Goal: Information Seeking & Learning: Find specific fact

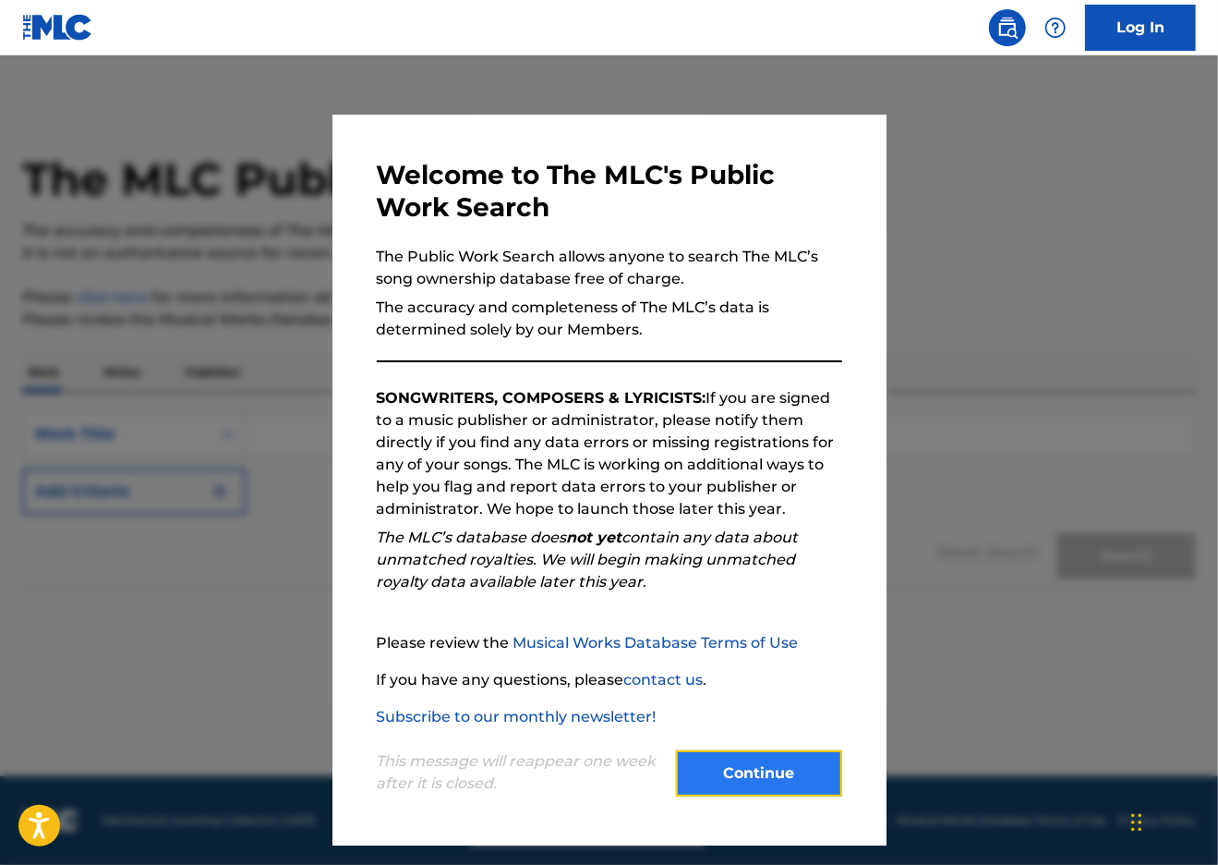
click at [777, 767] on button "Continue" at bounding box center [759, 773] width 166 height 46
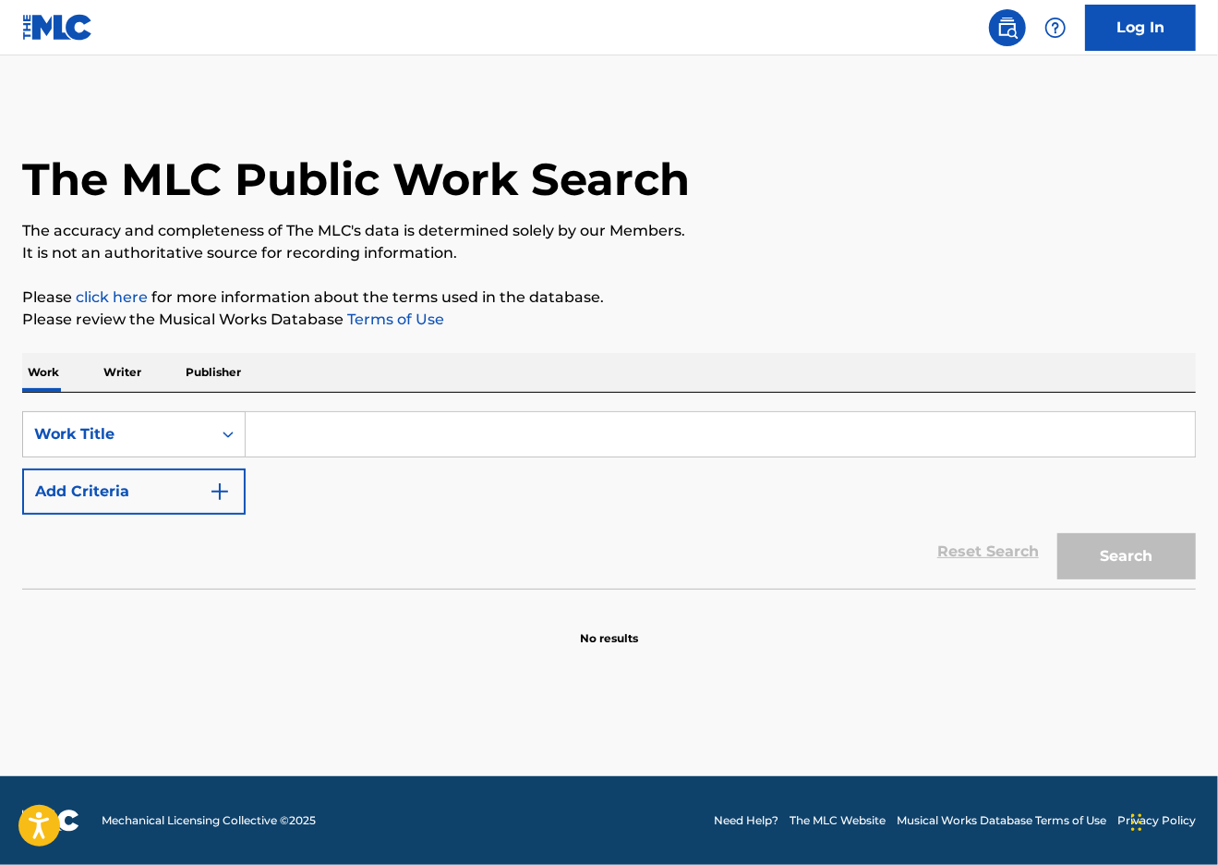
click at [321, 435] on input "Search Form" at bounding box center [721, 434] width 950 height 44
type input "alien causeway"
click at [1105, 562] on button "Search" at bounding box center [1127, 556] width 139 height 46
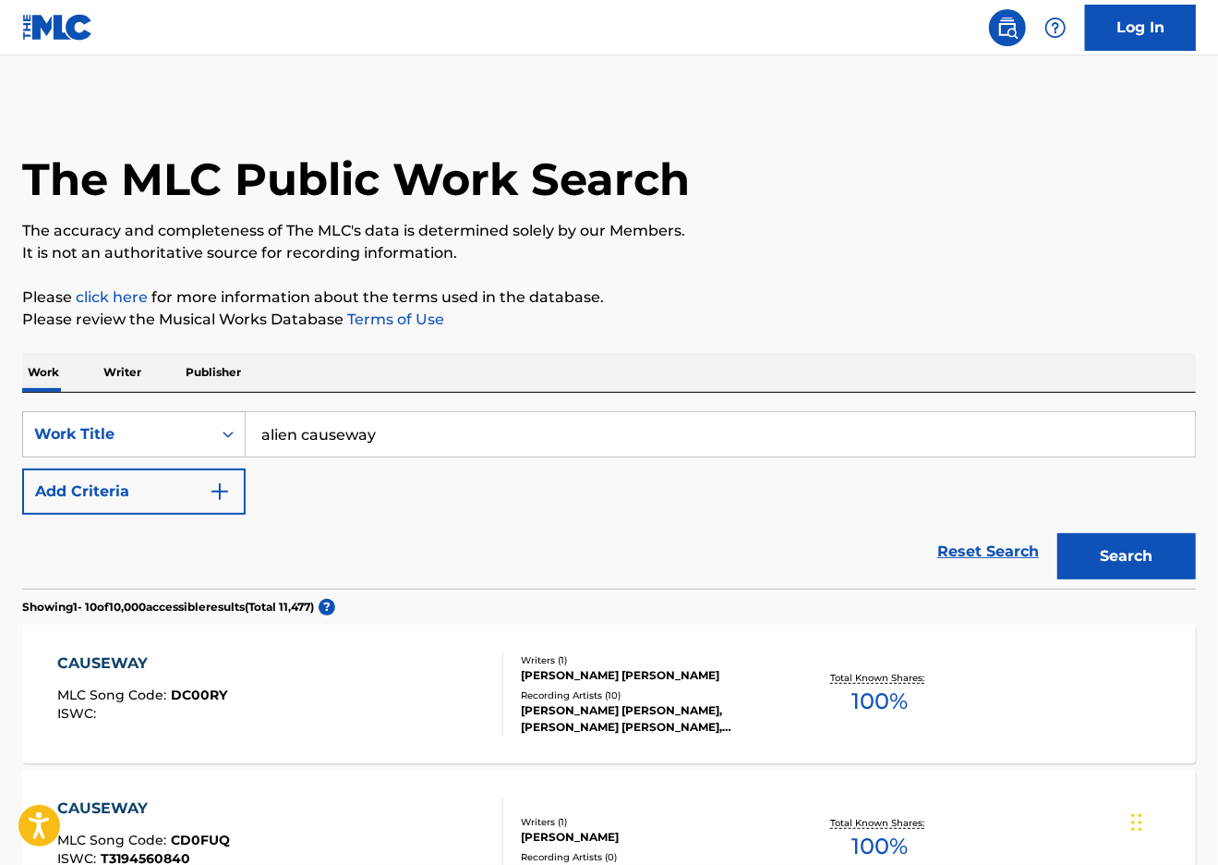
click at [116, 370] on p "Writer" at bounding box center [122, 372] width 49 height 39
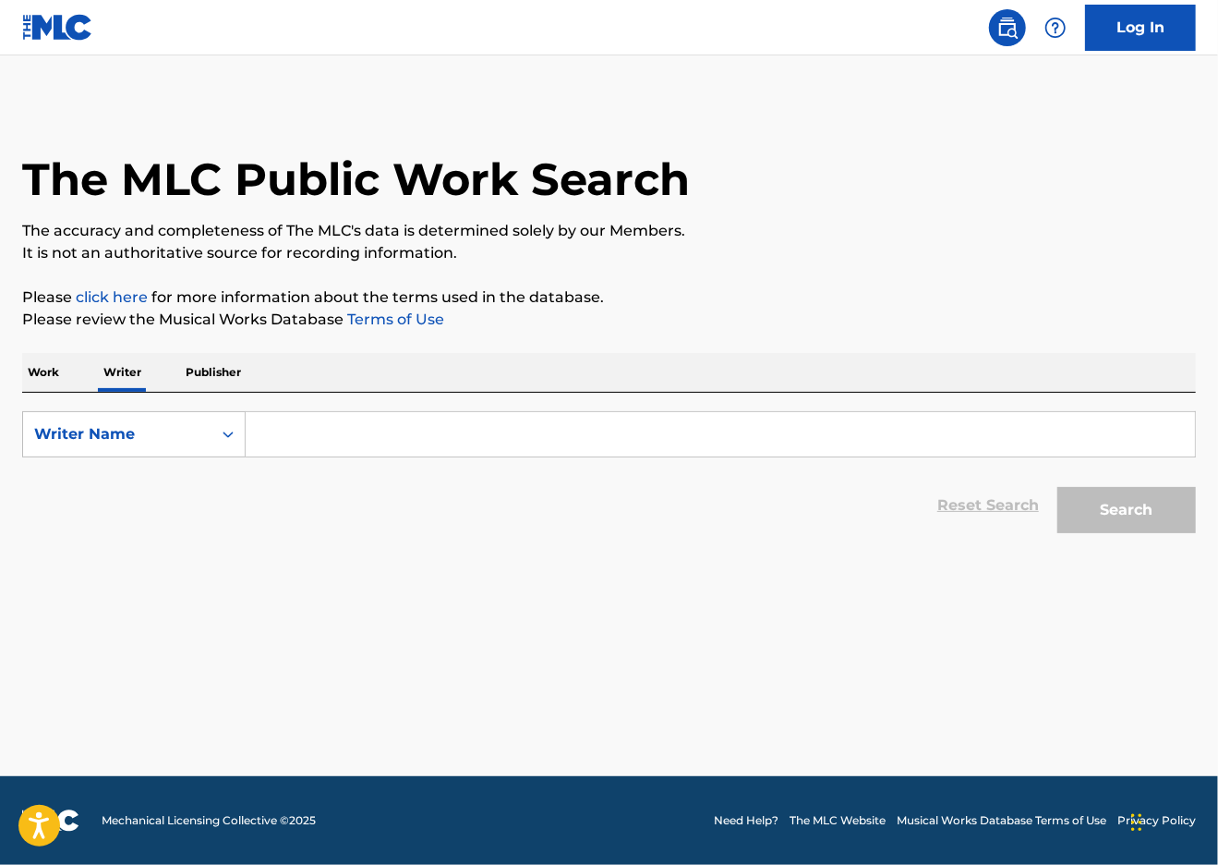
click at [370, 436] on input "Search Form" at bounding box center [721, 434] width 950 height 44
type input "[PERSON_NAME]"
click at [1154, 507] on button "Search" at bounding box center [1127, 510] width 139 height 46
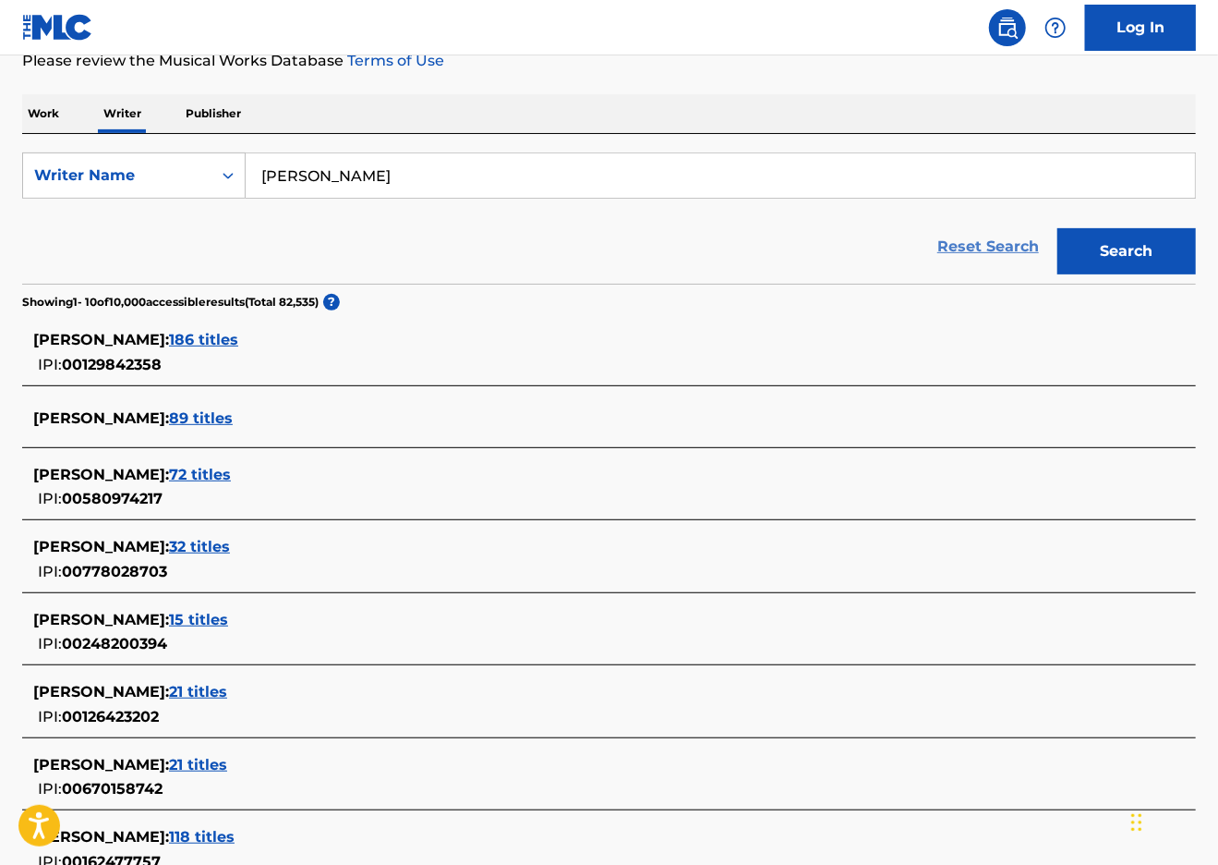
scroll to position [277, 0]
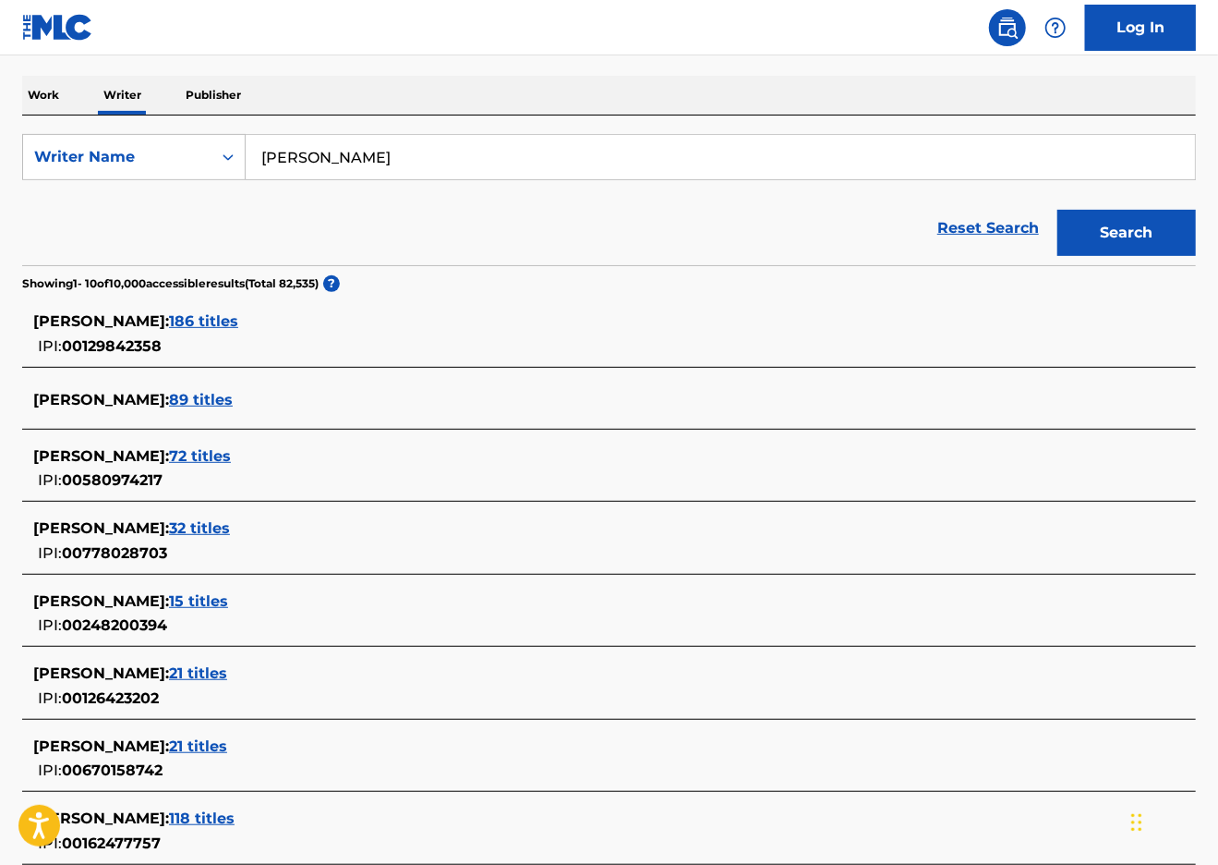
click at [209, 319] on span "186 titles" at bounding box center [203, 321] width 69 height 18
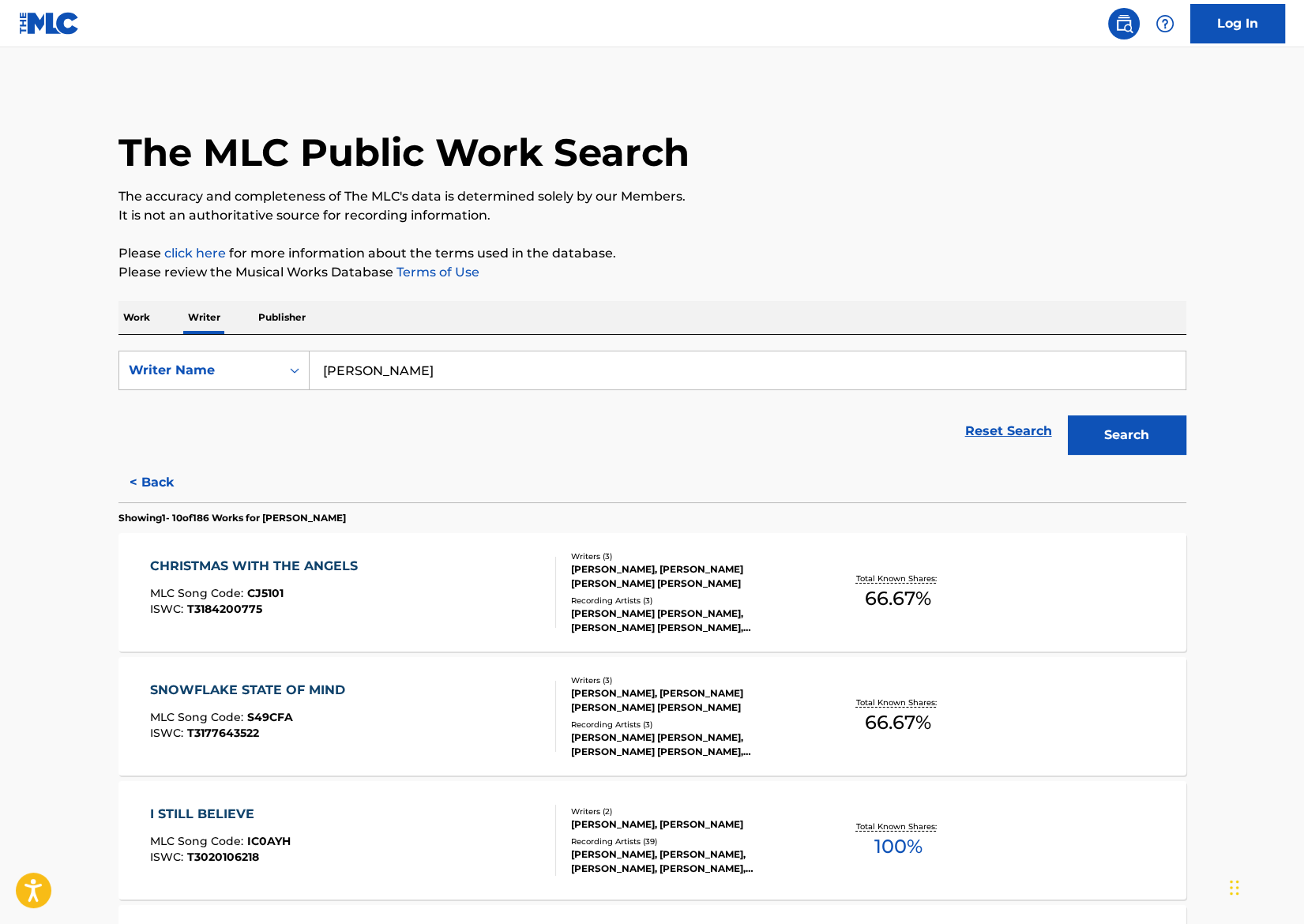
scroll to position [0, 0]
click at [154, 485] on button "< Back" at bounding box center [166, 483] width 95 height 39
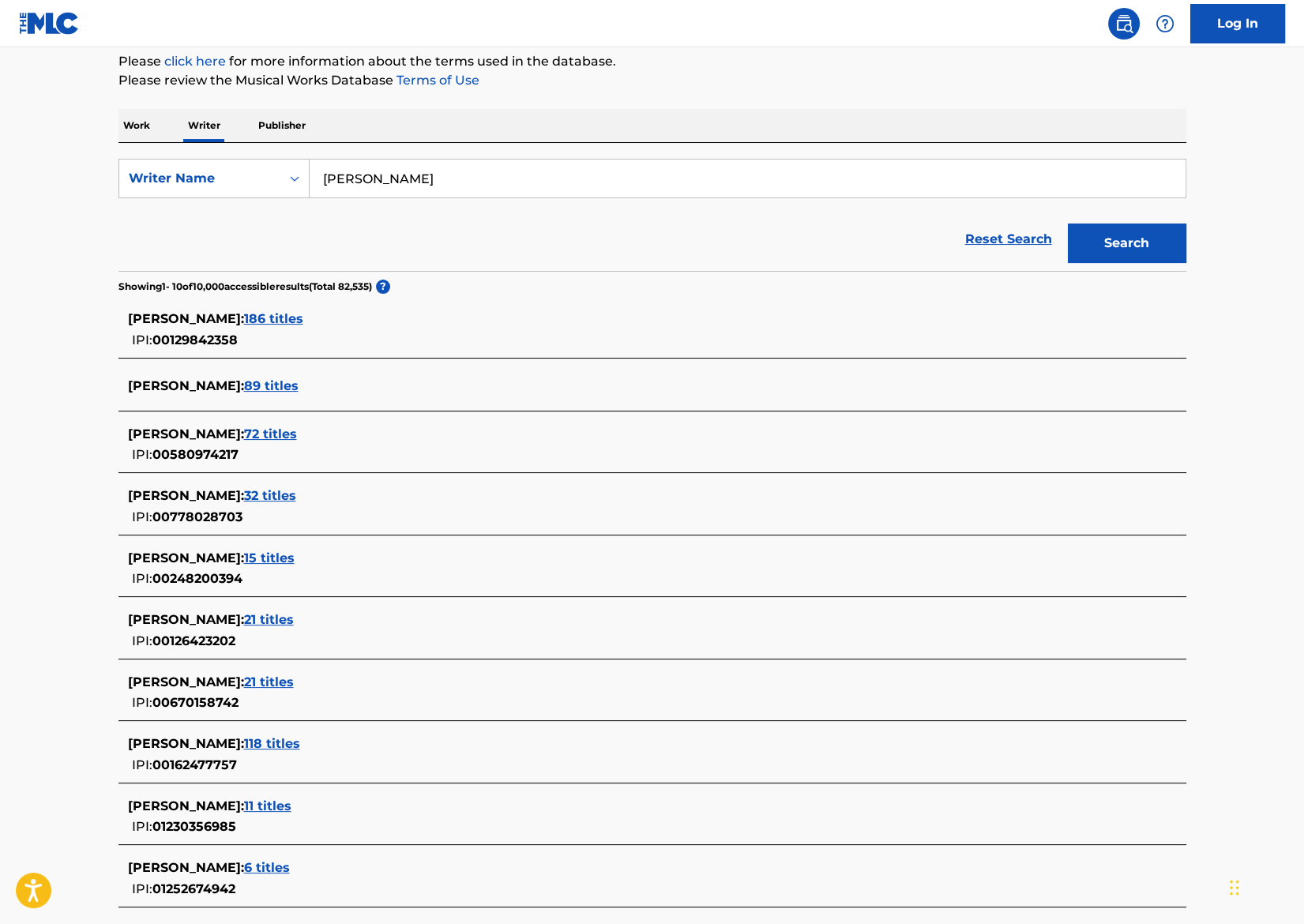
scroll to position [197, 0]
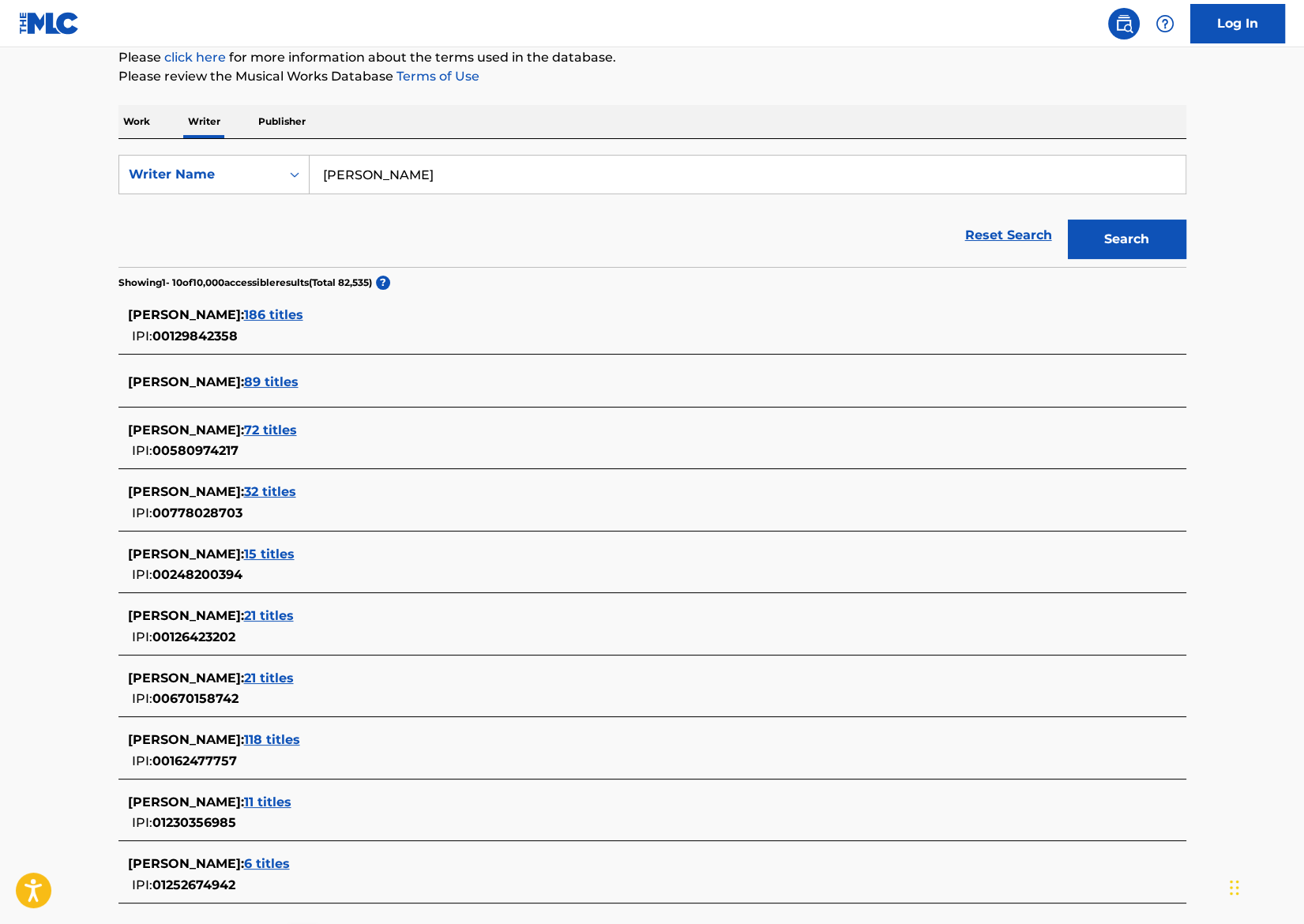
click at [276, 550] on span "15 titles" at bounding box center [268, 554] width 50 height 15
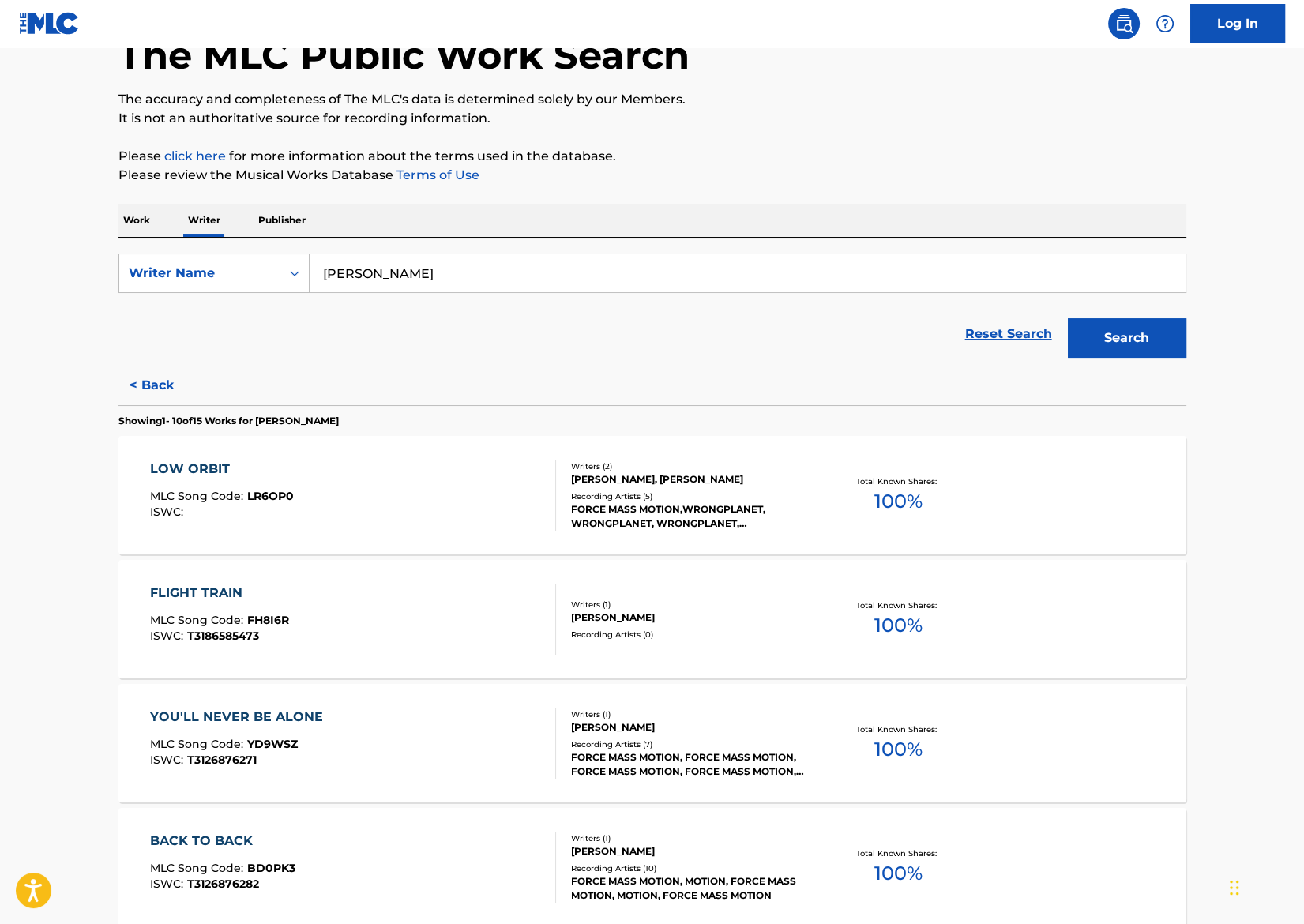
scroll to position [0, 0]
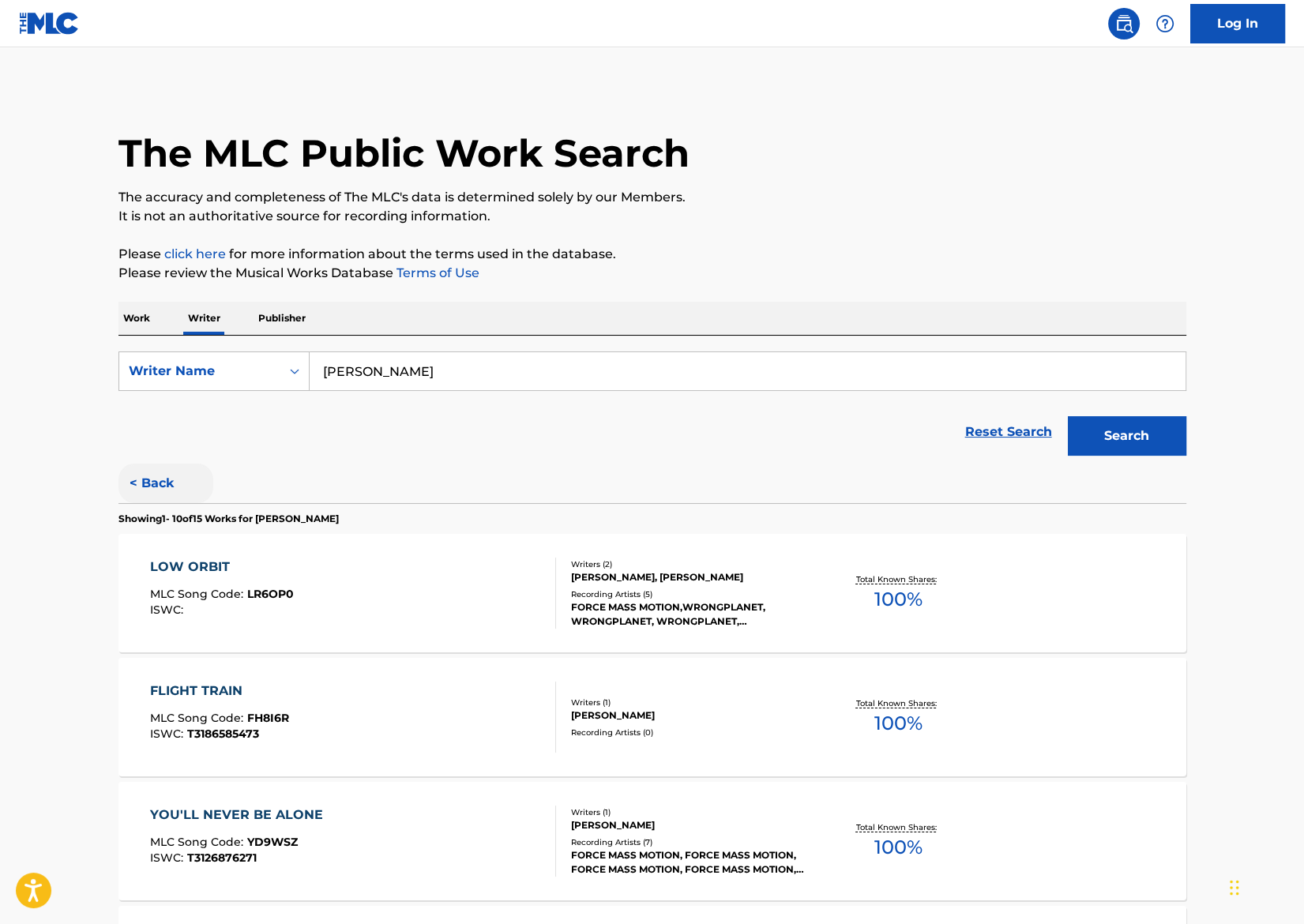
click at [146, 477] on button "< Back" at bounding box center [166, 483] width 95 height 39
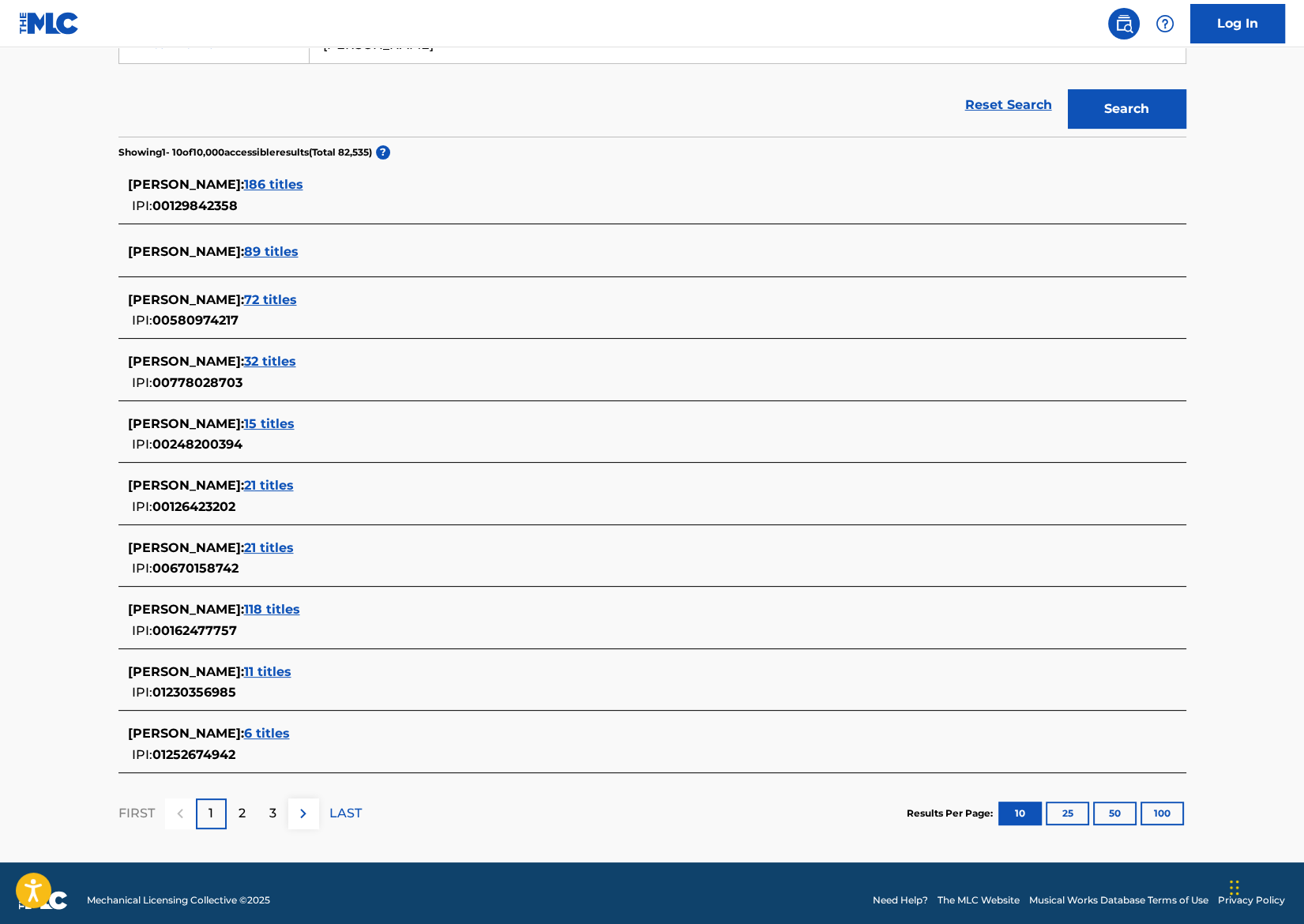
scroll to position [338, 0]
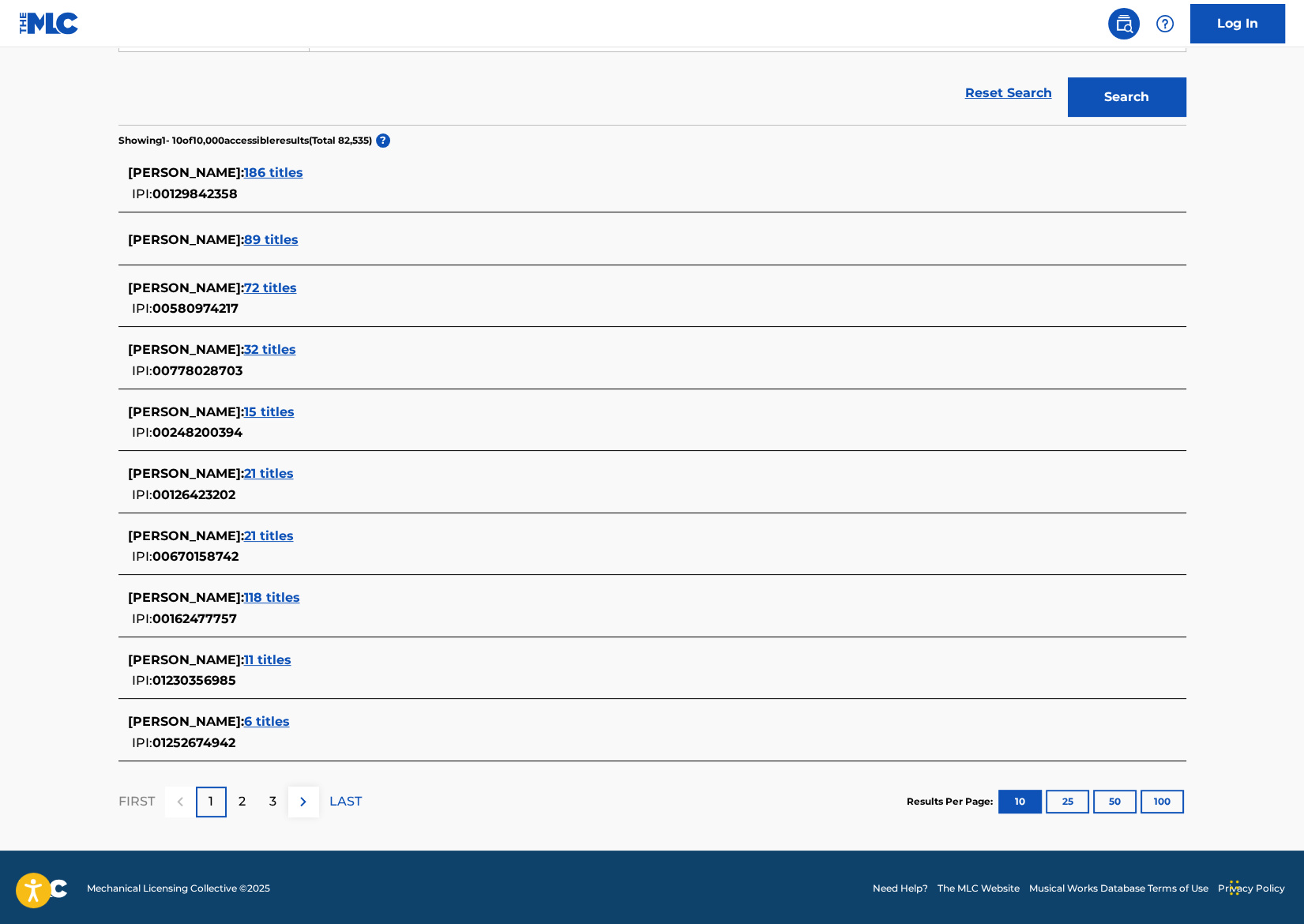
click at [272, 534] on span "21 titles" at bounding box center [268, 536] width 50 height 15
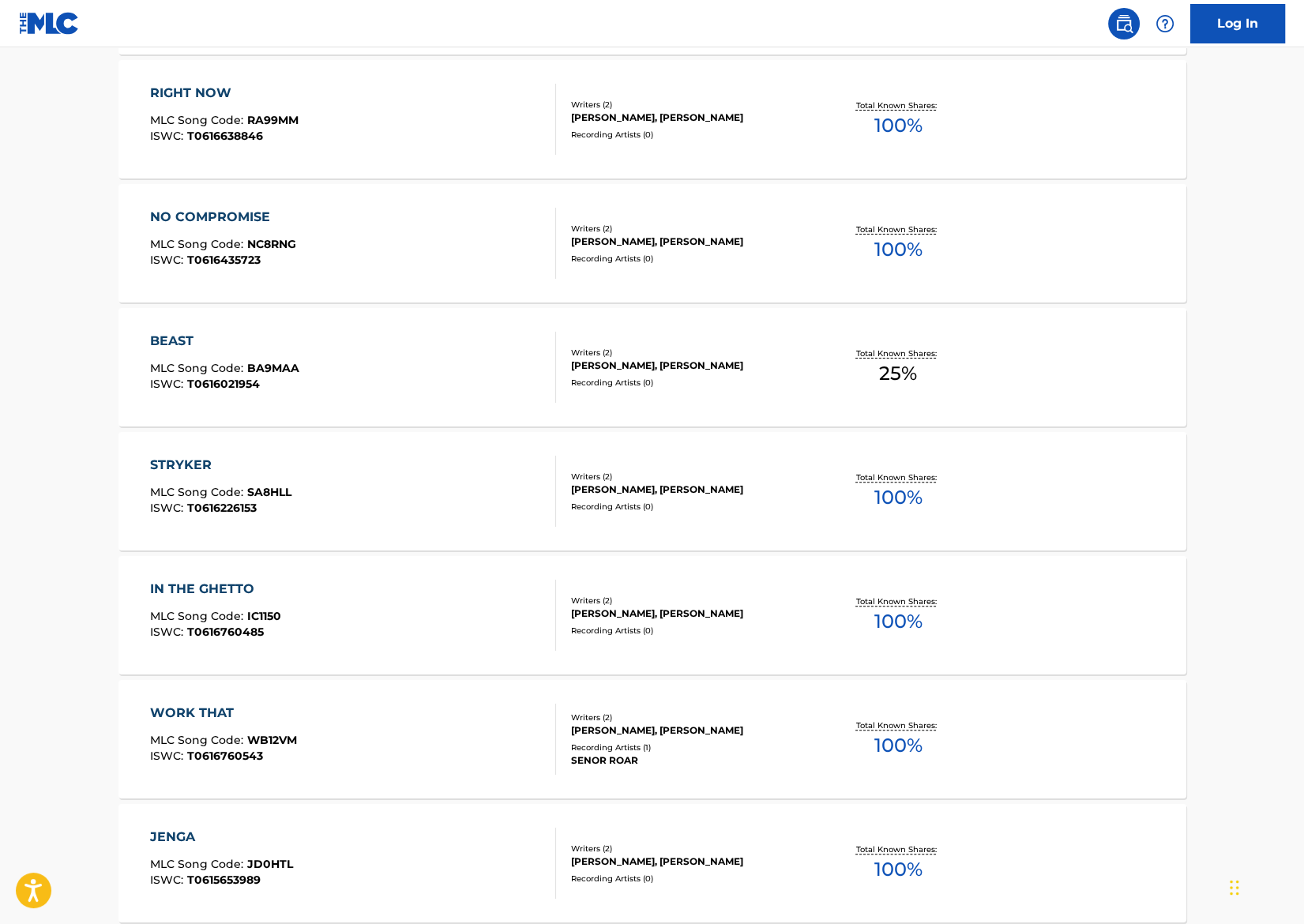
scroll to position [317, 0]
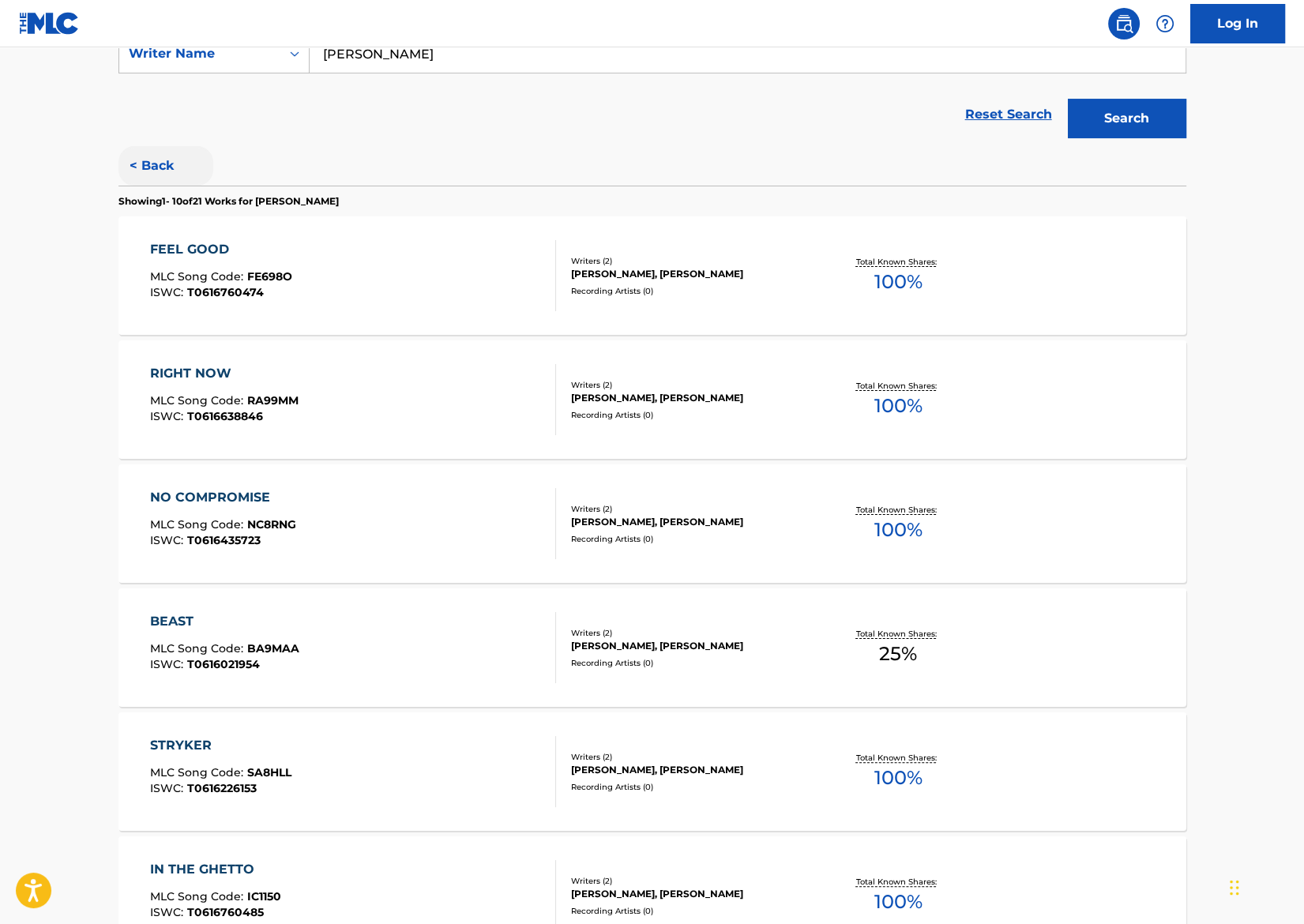
click at [150, 169] on button "< Back" at bounding box center [166, 166] width 95 height 39
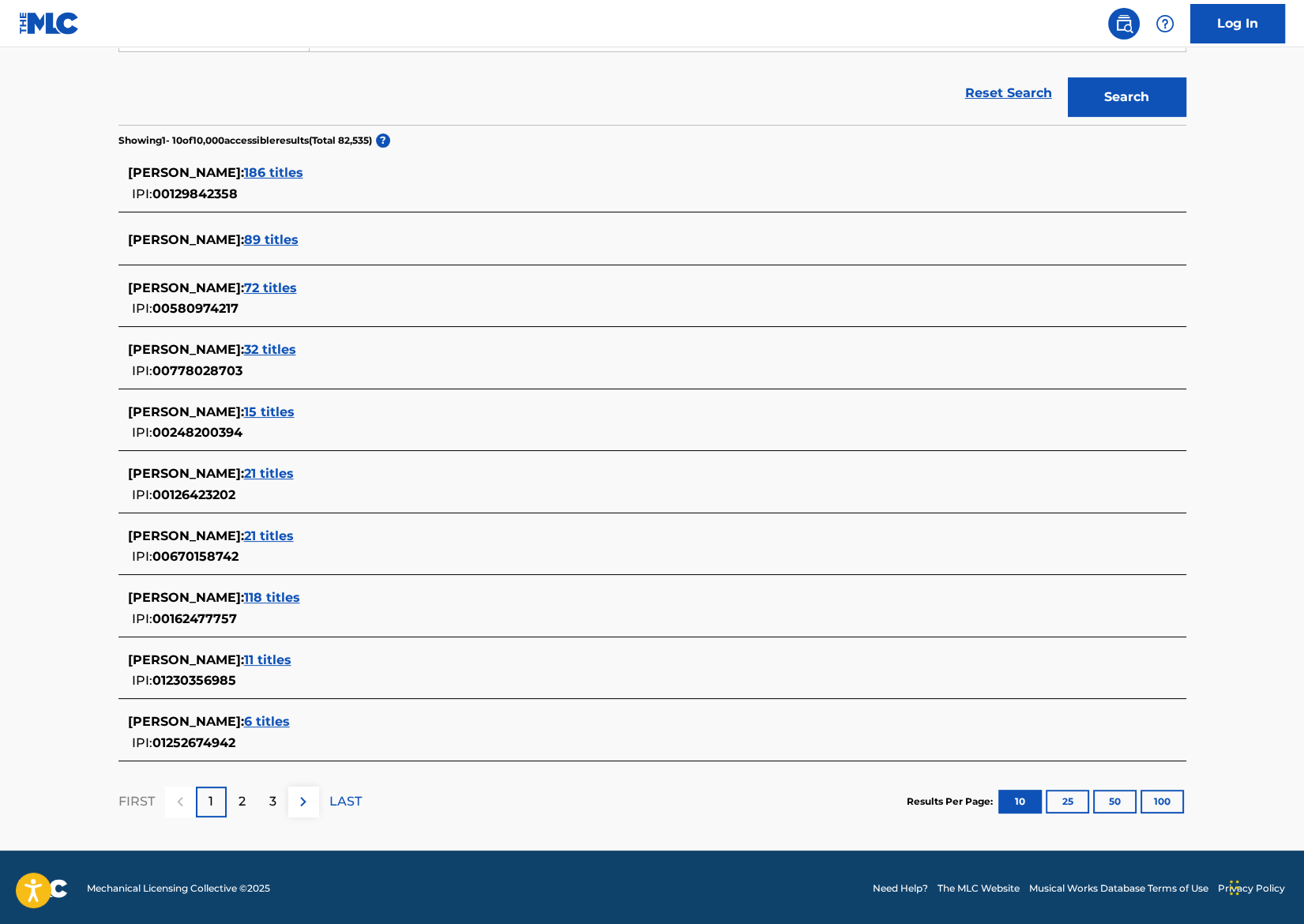
scroll to position [0, 0]
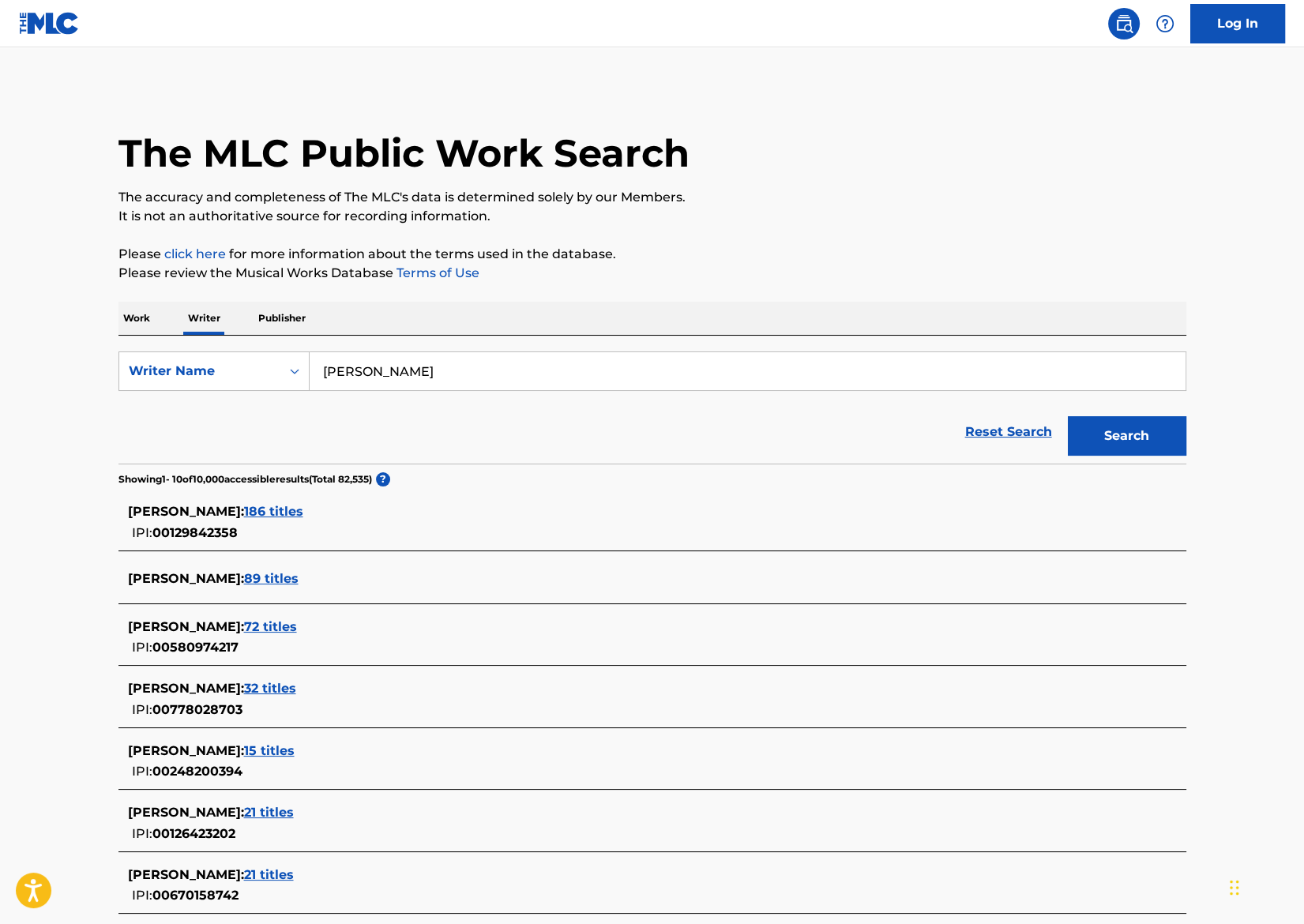
click at [133, 321] on p "Work" at bounding box center [137, 318] width 36 height 33
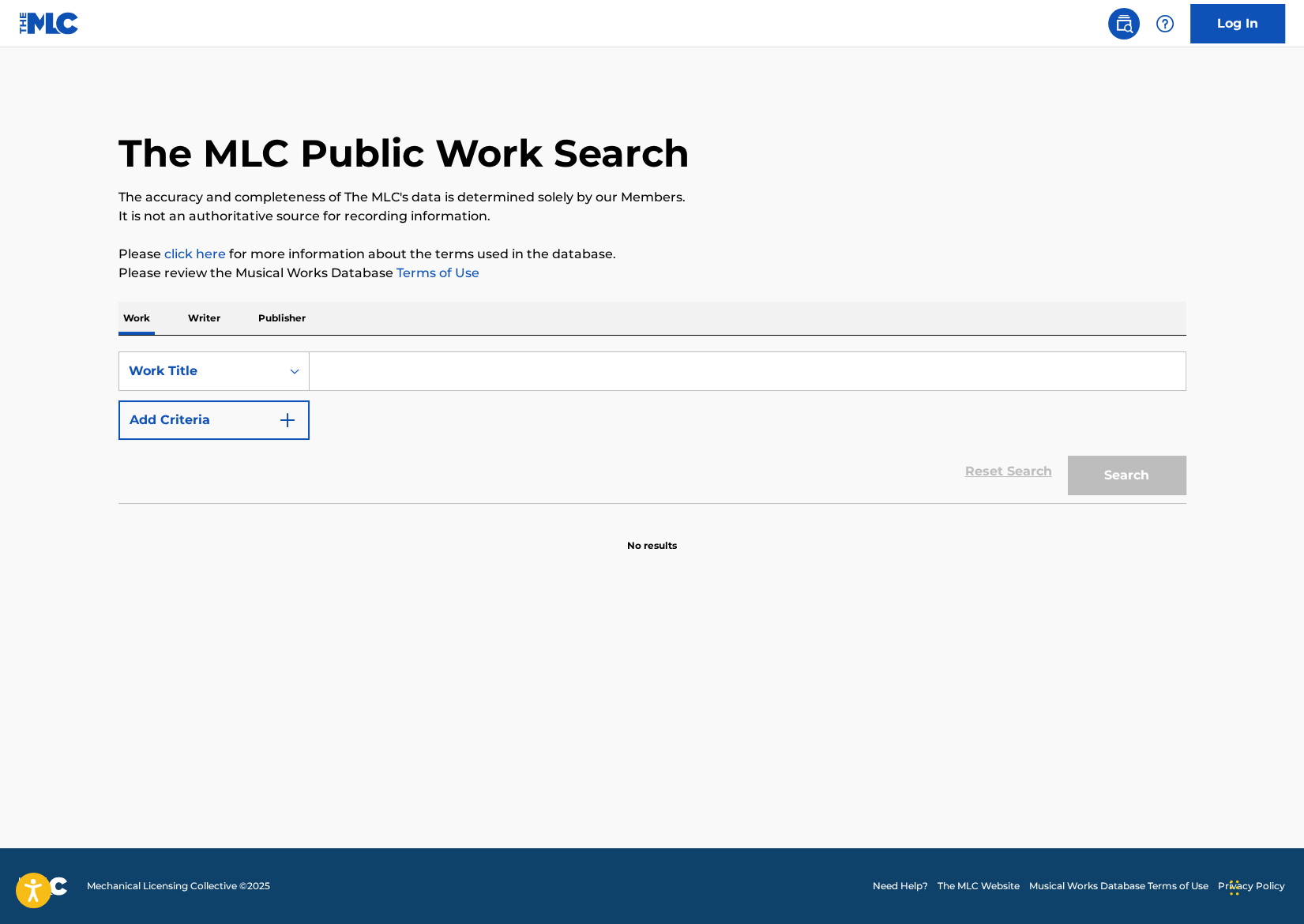
click at [286, 319] on p "Publisher" at bounding box center [282, 318] width 57 height 33
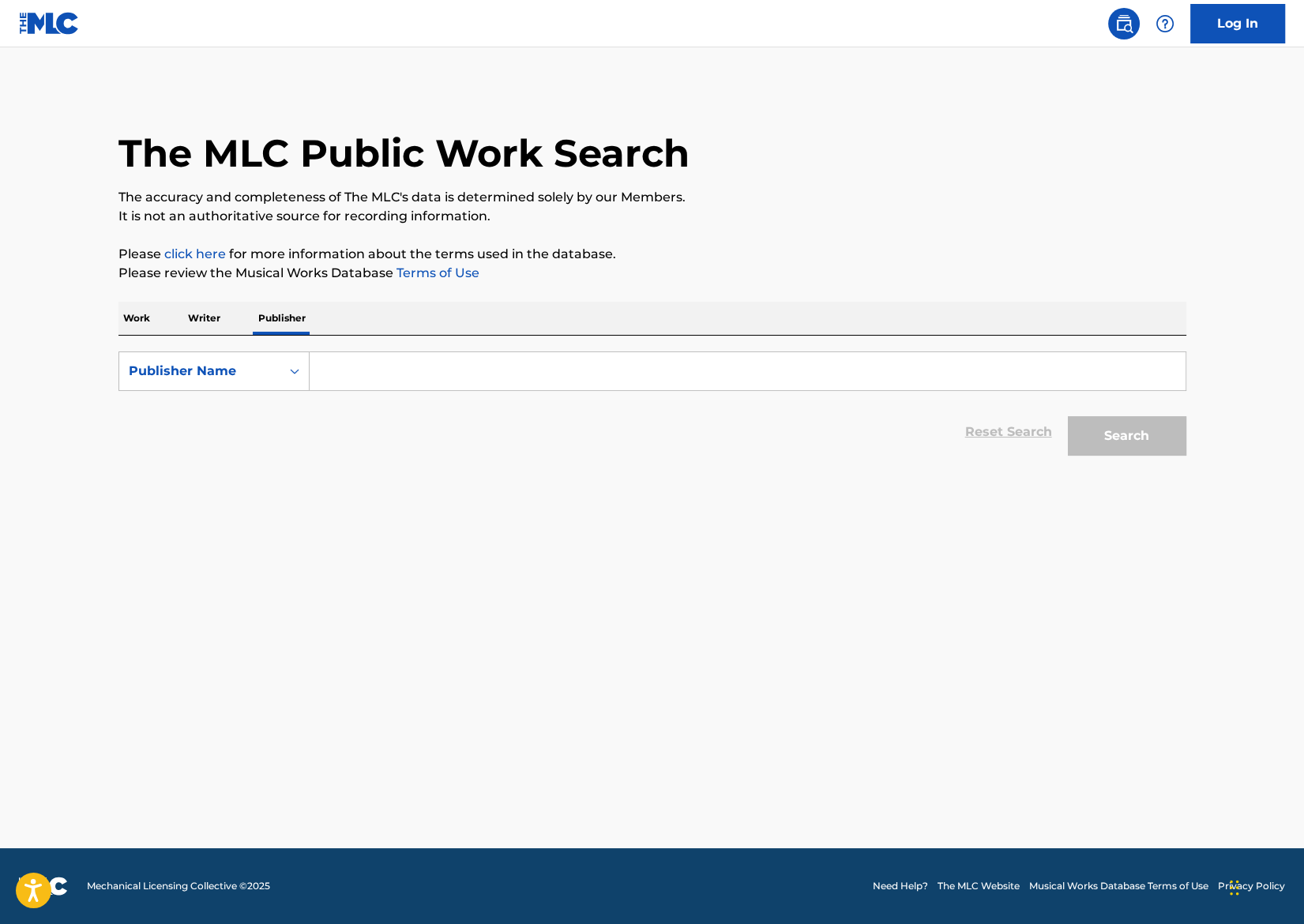
click at [390, 376] on input "Search Form" at bounding box center [747, 371] width 876 height 38
click at [1041, 427] on button "Search" at bounding box center [1127, 436] width 119 height 39
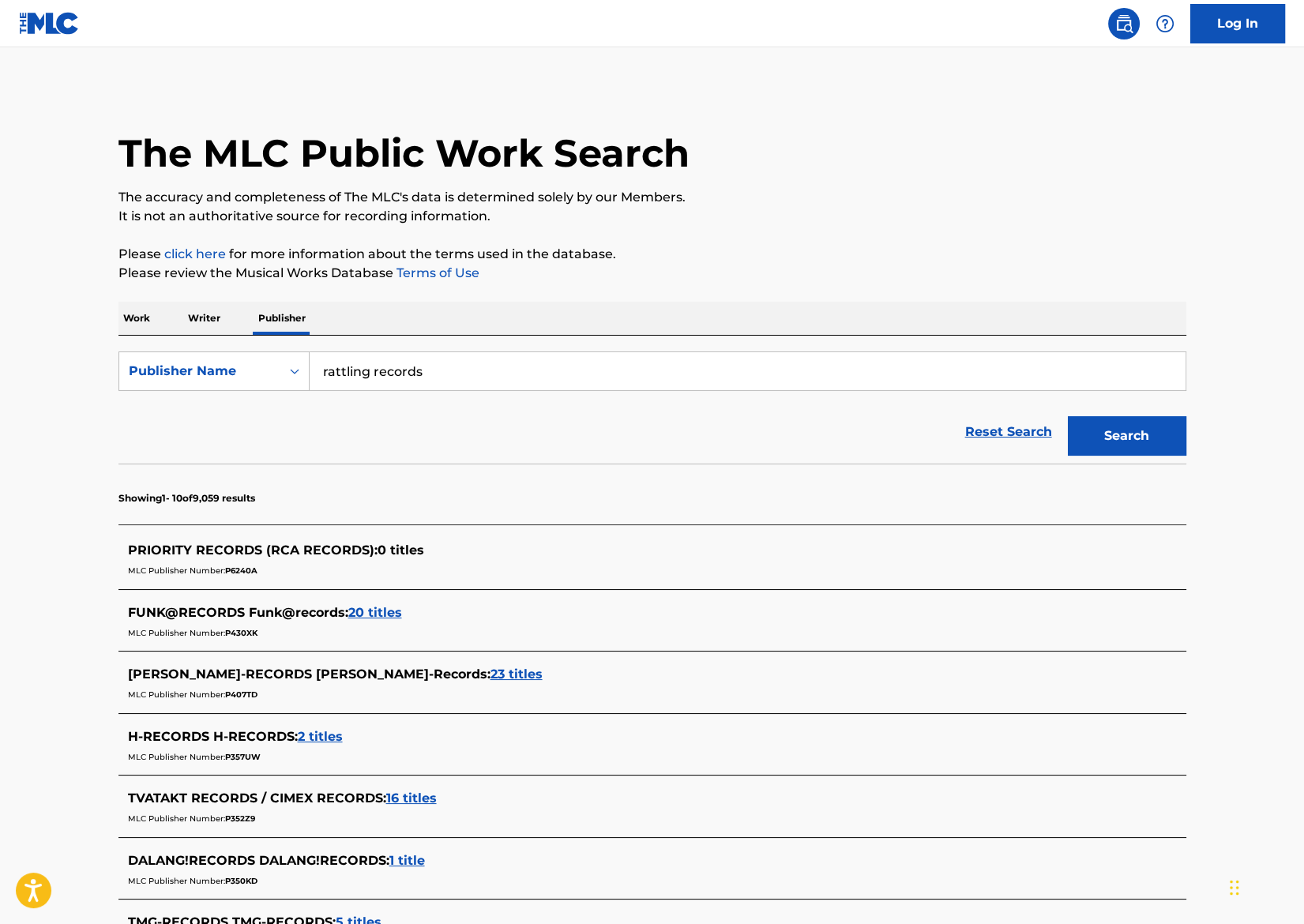
click at [322, 369] on input "rattling records" at bounding box center [747, 371] width 876 height 38
click at [440, 379] on input ""rattling records" at bounding box center [747, 371] width 876 height 38
type input ""rattling records""
click at [1041, 416] on button "Search" at bounding box center [1127, 436] width 119 height 39
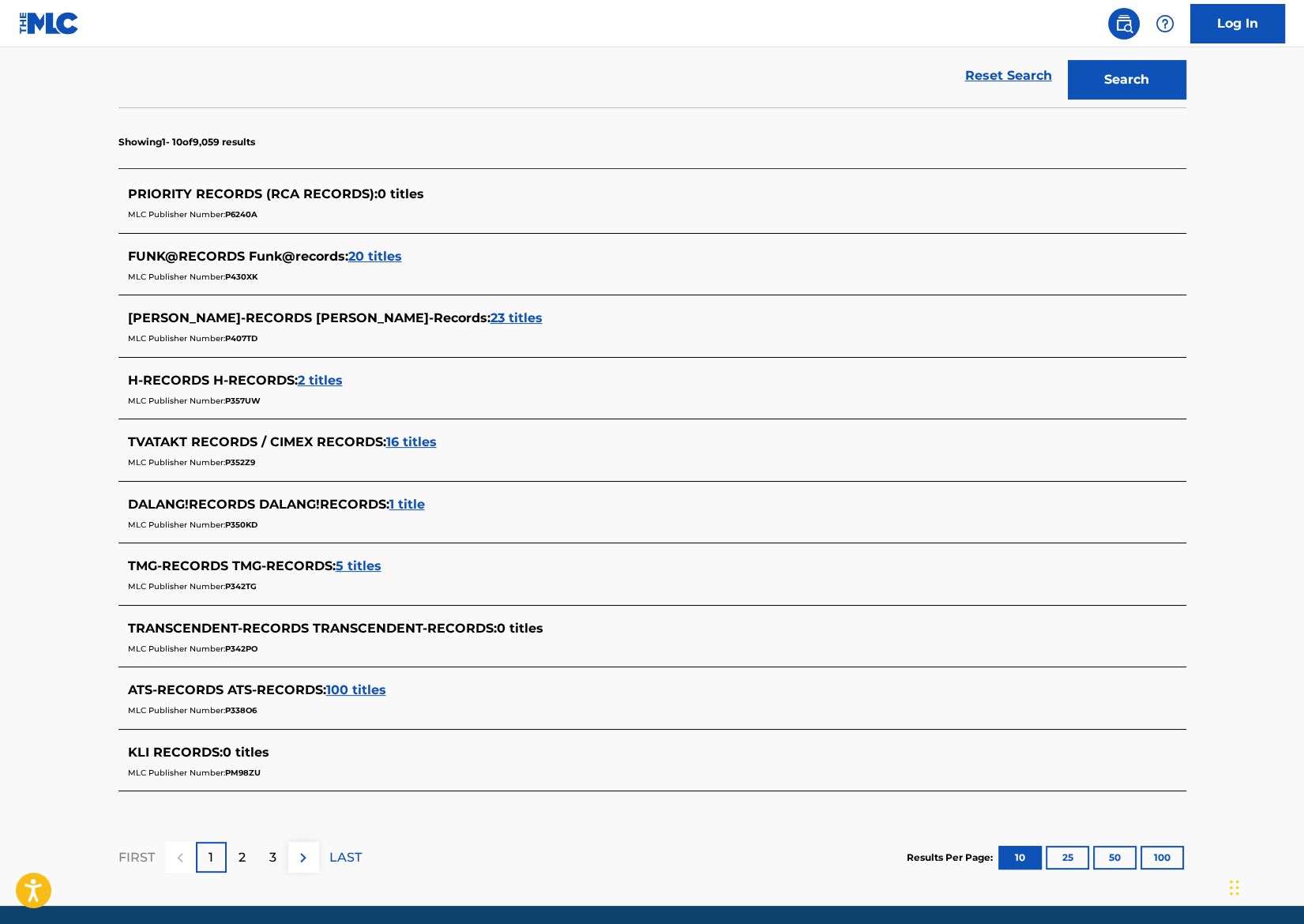
scroll to position [411, 0]
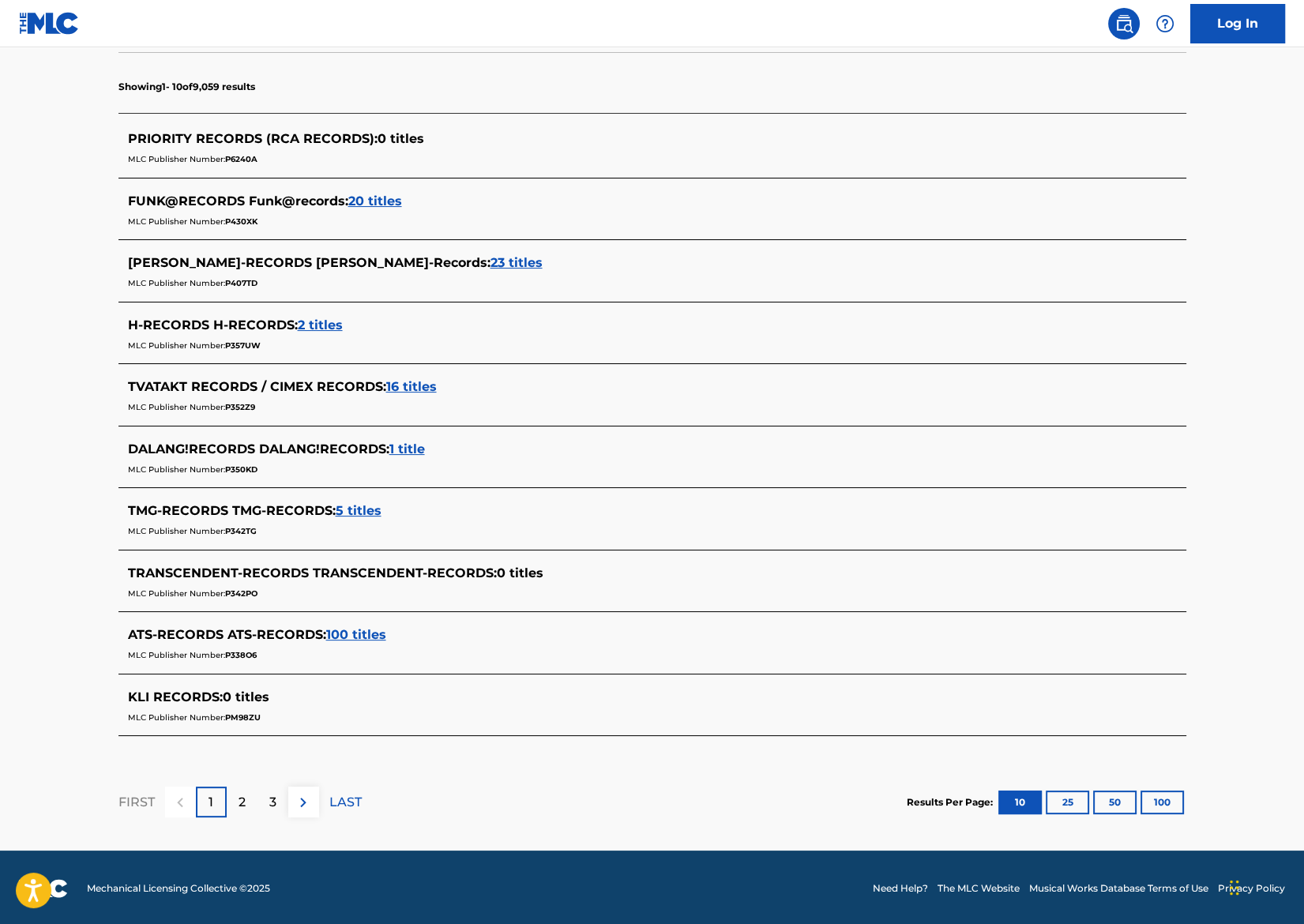
click at [176, 28] on nav "Log In" at bounding box center [652, 23] width 1304 height 47
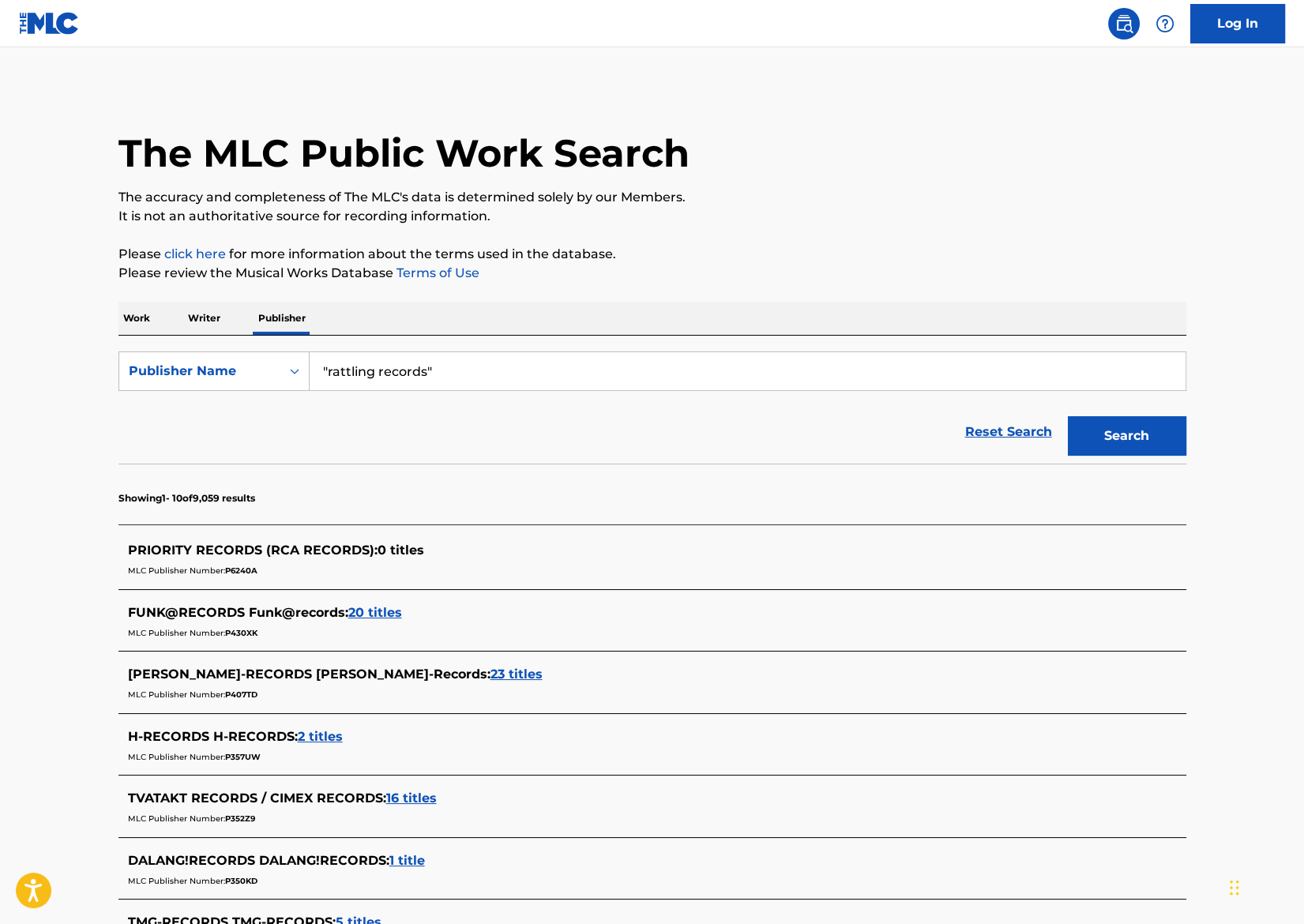
click at [137, 320] on p "Work" at bounding box center [137, 318] width 36 height 33
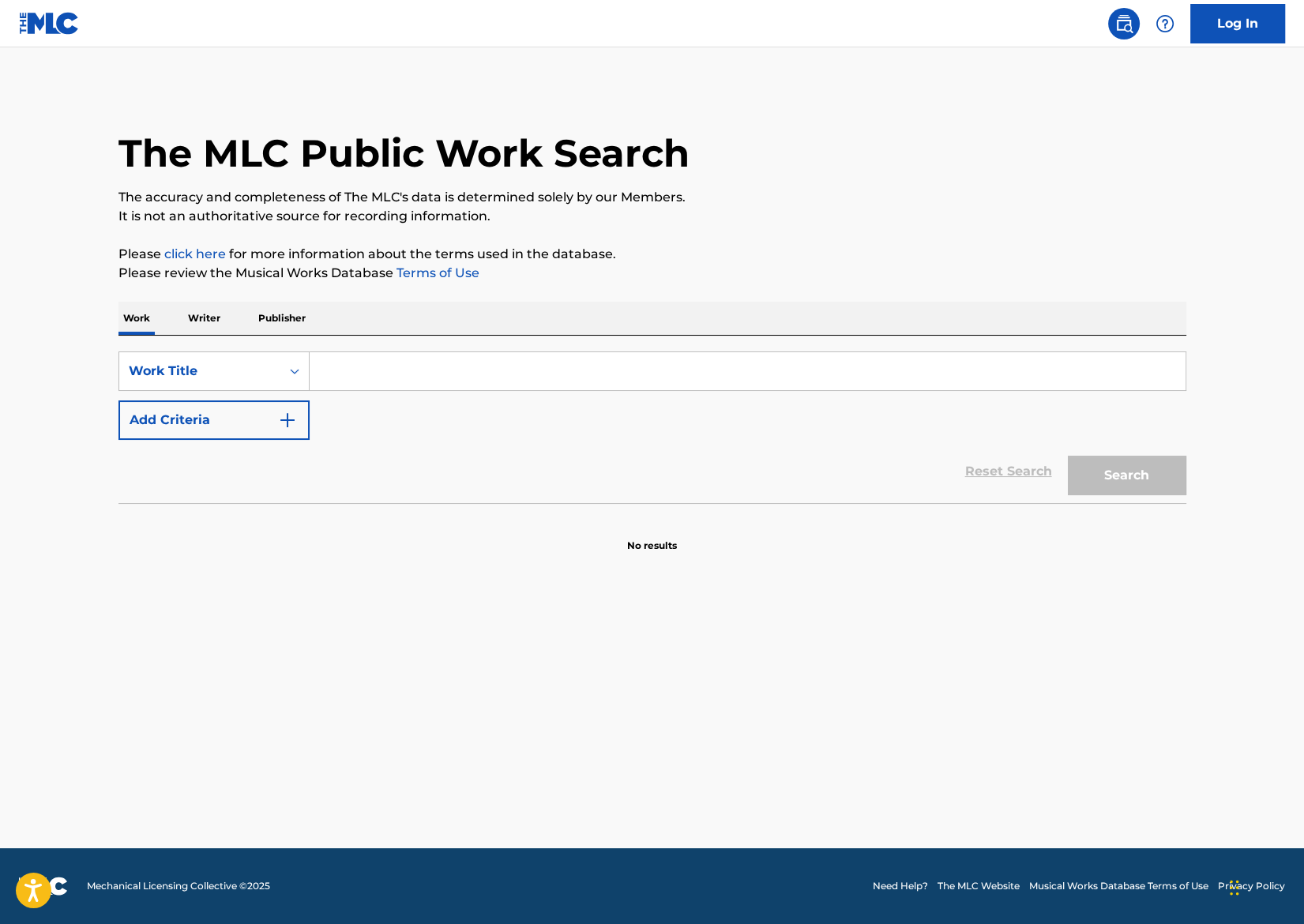
click at [422, 370] on input "Search Form" at bounding box center [747, 371] width 876 height 38
type input ""alien causeway""
click at [1041, 468] on button "Search" at bounding box center [1127, 475] width 119 height 39
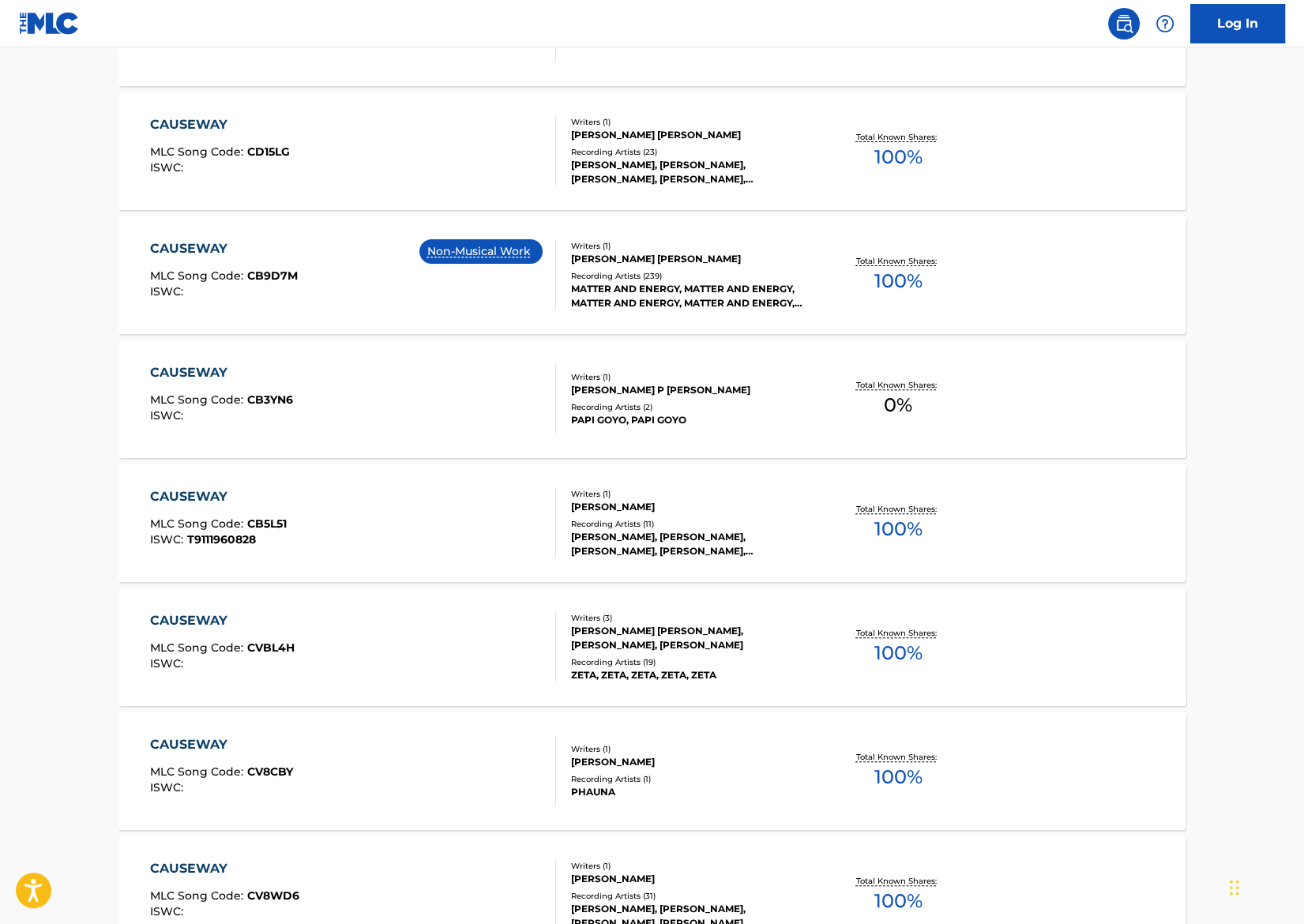
scroll to position [987, 0]
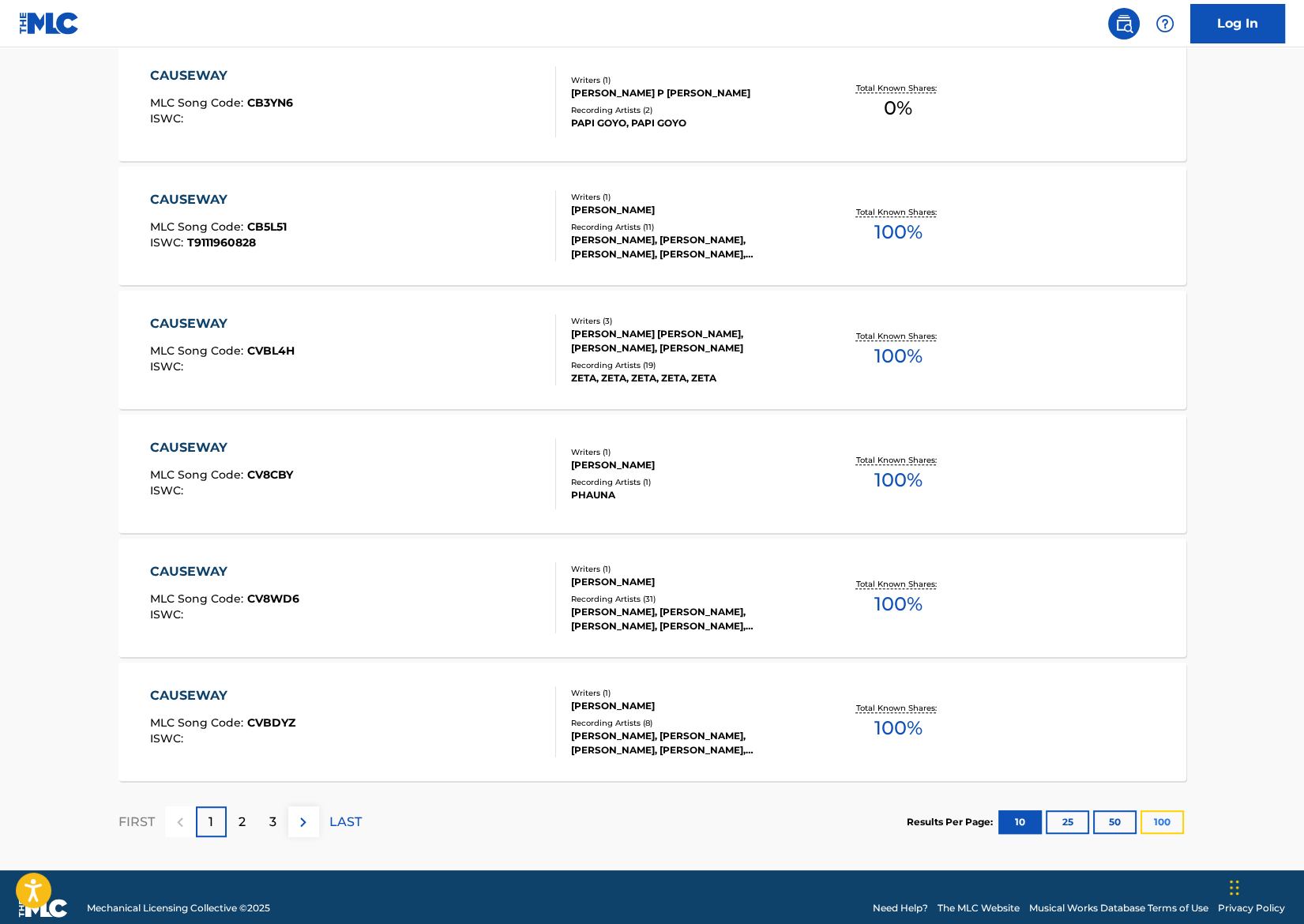
click at [1041, 739] on button "100" at bounding box center [1162, 822] width 44 height 24
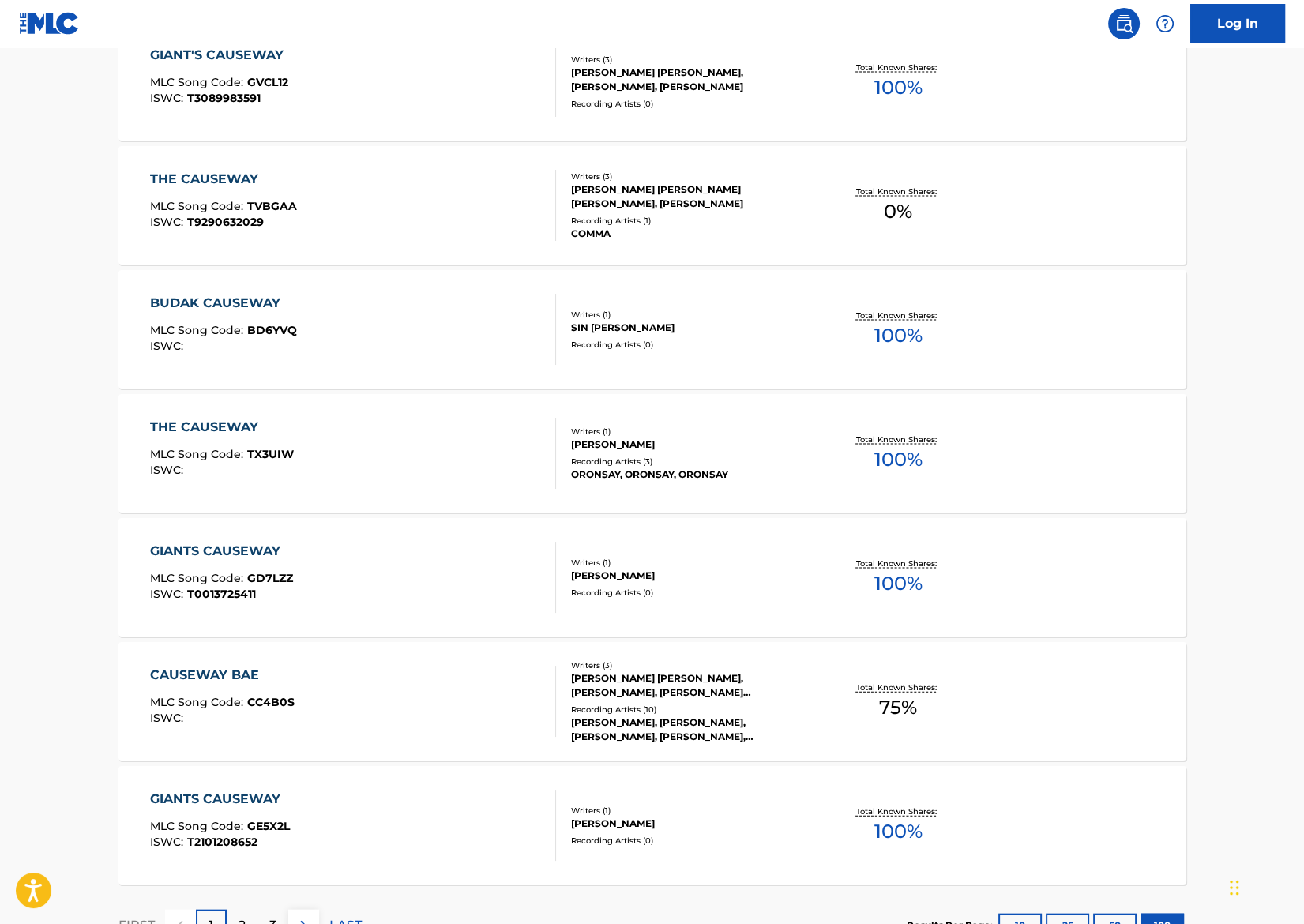
scroll to position [12165, 0]
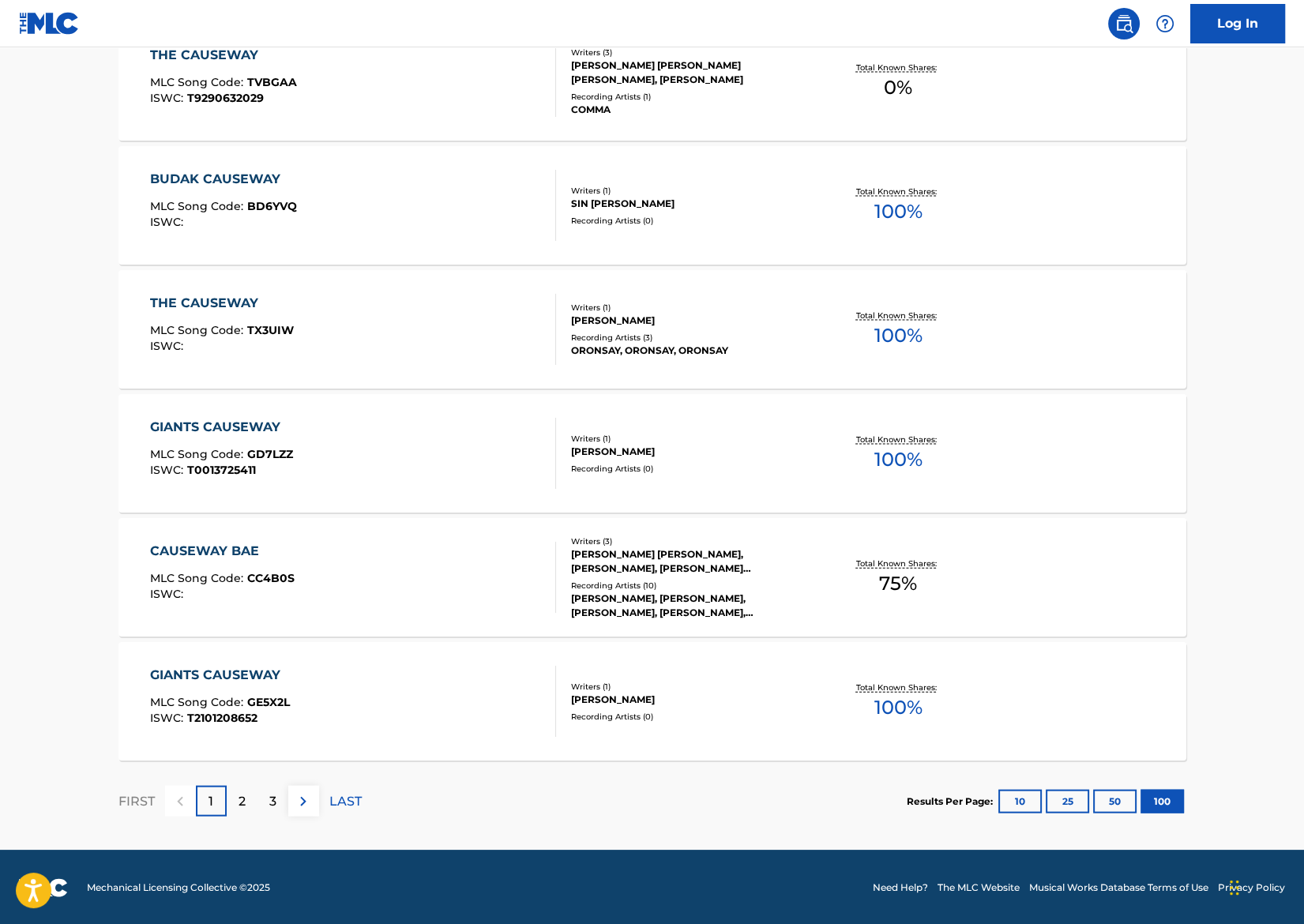
click at [1041, 739] on section "FIRST 1 2 3 LAST Results Per Page: 10 25 50 100" at bounding box center [652, 801] width 1068 height 81
click at [339, 739] on p "LAST" at bounding box center [345, 802] width 32 height 19
